Goal: Task Accomplishment & Management: Use online tool/utility

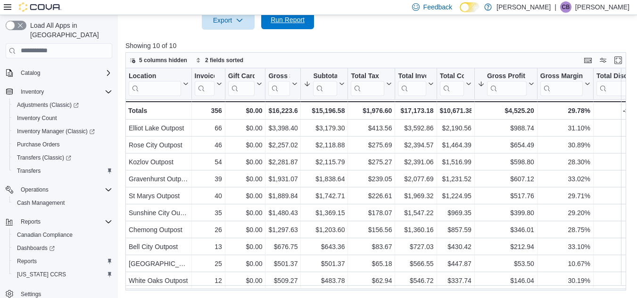
click at [298, 23] on span "Run Report" at bounding box center [288, 19] width 34 height 9
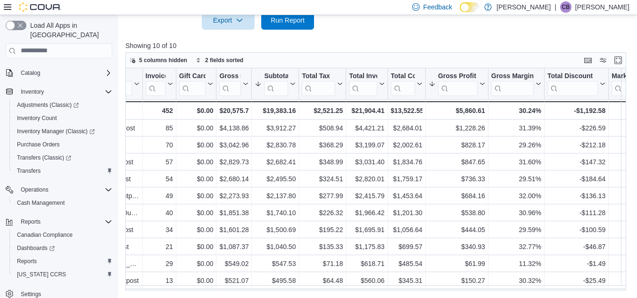
scroll to position [3, 0]
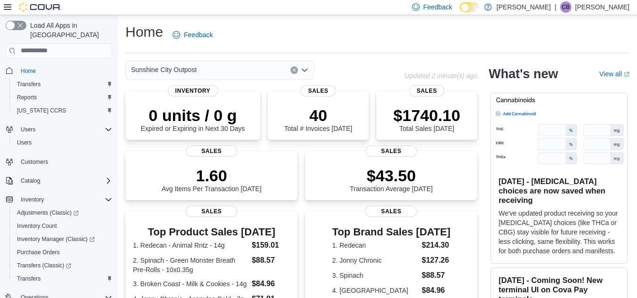
scroll to position [247, 0]
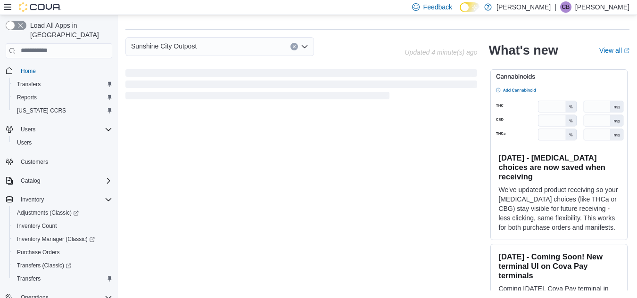
scroll to position [239, 0]
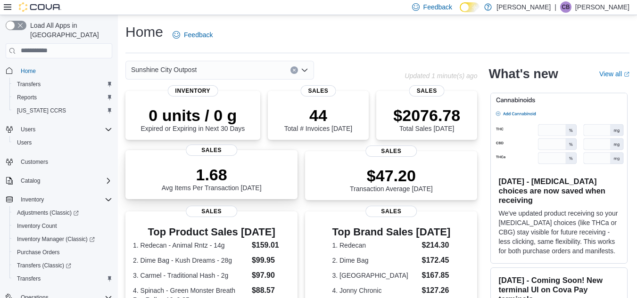
scroll to position [239, 0]
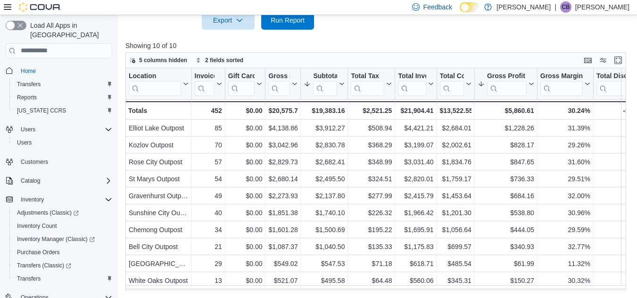
scroll to position [3, 0]
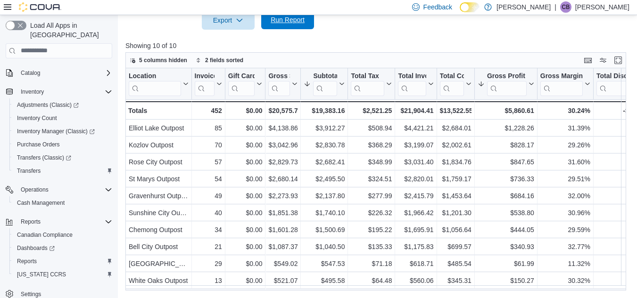
click at [302, 20] on span "Run Report" at bounding box center [288, 19] width 34 height 9
click at [289, 17] on span "Run Report" at bounding box center [288, 19] width 34 height 9
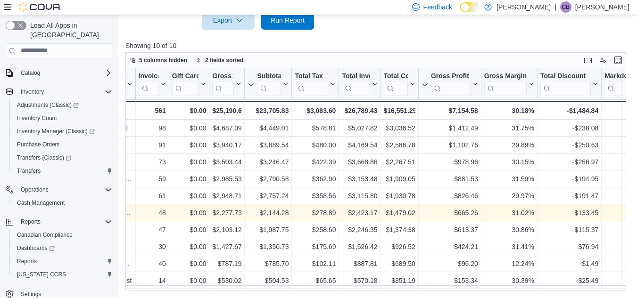
scroll to position [0, 0]
